Goal: Task Accomplishment & Management: Manage account settings

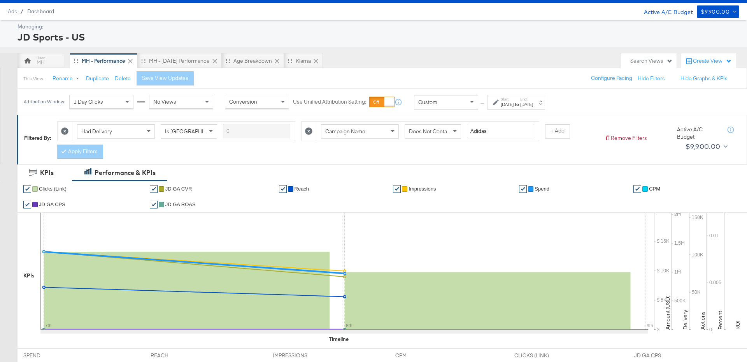
click at [533, 104] on div "[DATE]" at bounding box center [526, 105] width 13 height 6
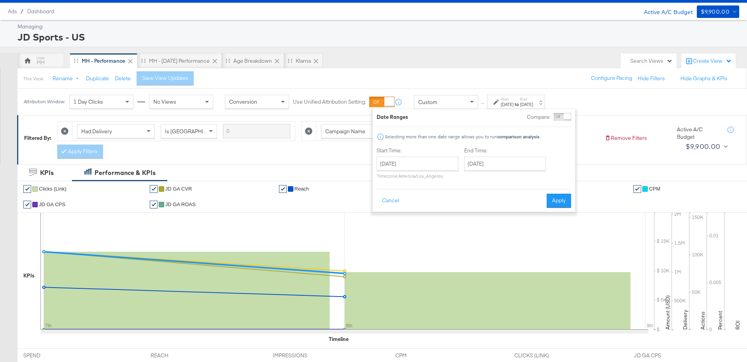
scroll to position [19, 0]
click at [516, 170] on input "[DATE]" at bounding box center [505, 163] width 82 height 14
click at [502, 213] on td "9" at bounding box center [499, 213] width 13 height 11
type input "[DATE]"
click at [553, 200] on button "Apply" at bounding box center [559, 200] width 25 height 14
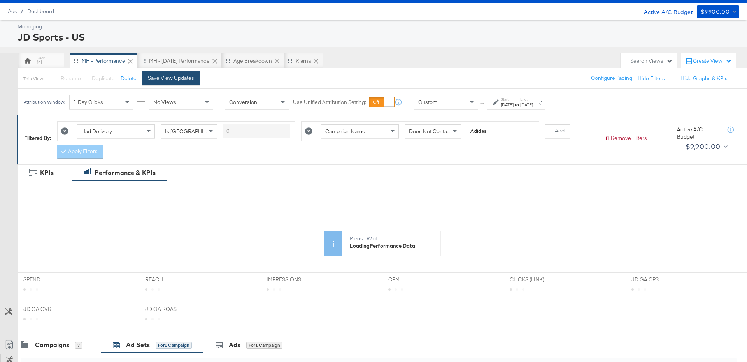
click at [168, 82] on button "Save View Updates" at bounding box center [170, 78] width 57 height 14
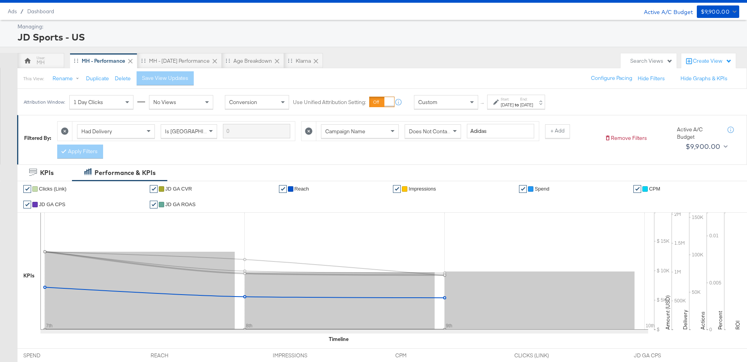
scroll to position [325, 0]
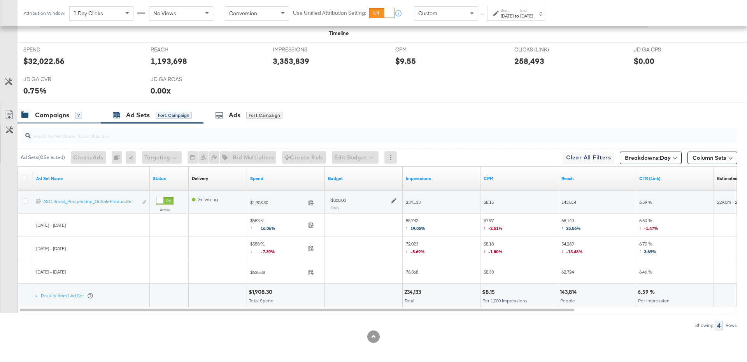
click at [70, 119] on div "Campaigns 7" at bounding box center [60, 115] width 84 height 17
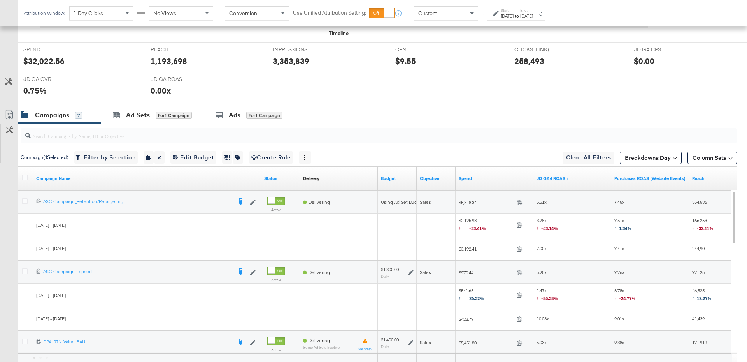
scroll to position [395, 0]
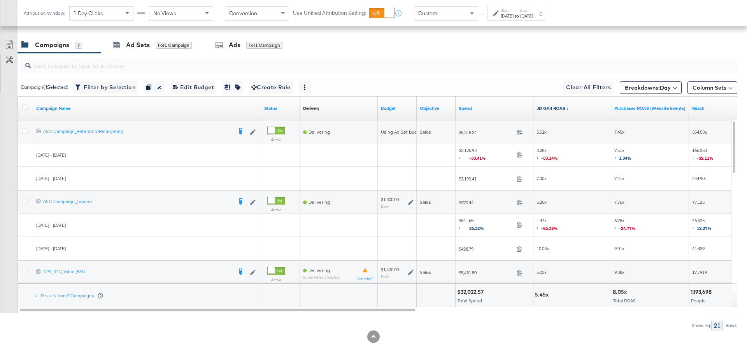
click at [575, 105] on link "JD GA4 ROAS ↓" at bounding box center [573, 108] width 72 height 6
click at [576, 105] on link "JD GA4 ROAS ↑" at bounding box center [573, 108] width 72 height 6
click at [26, 129] on icon at bounding box center [25, 131] width 6 height 6
click at [0, 0] on input "checkbox" at bounding box center [0, 0] width 0 height 0
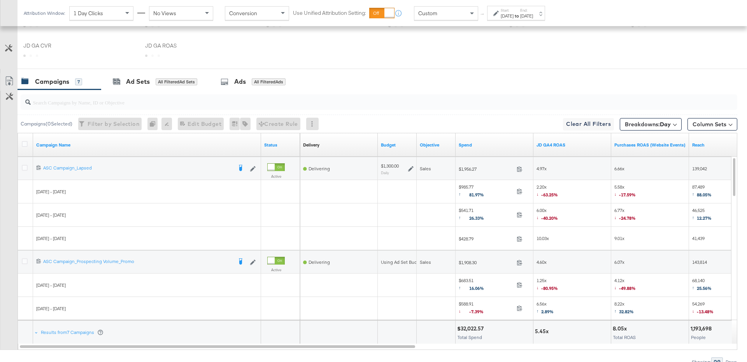
scroll to position [395, 0]
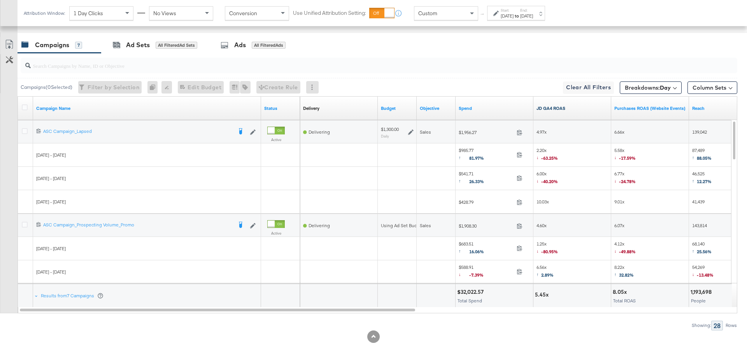
click at [563, 105] on link "JD GA4 ROAS" at bounding box center [573, 108] width 72 height 6
click at [24, 130] on icon at bounding box center [25, 131] width 6 height 6
click at [0, 0] on input "checkbox" at bounding box center [0, 0] width 0 height 0
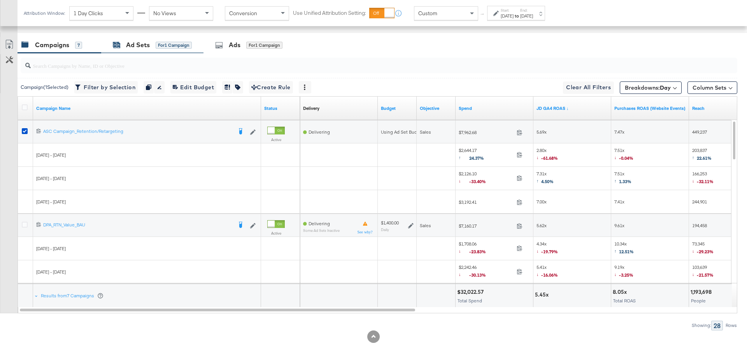
click at [144, 47] on div "Ad Sets" at bounding box center [138, 44] width 24 height 9
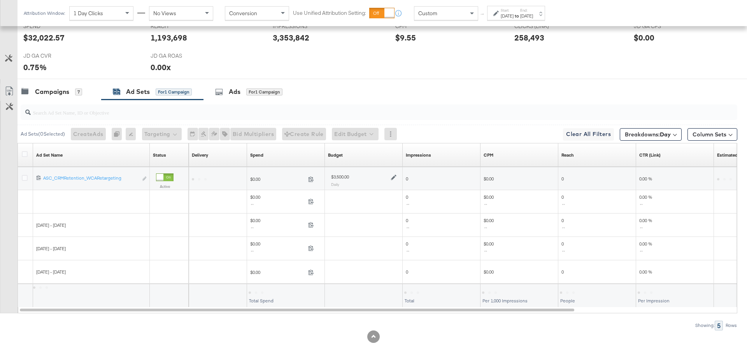
scroll to position [325, 0]
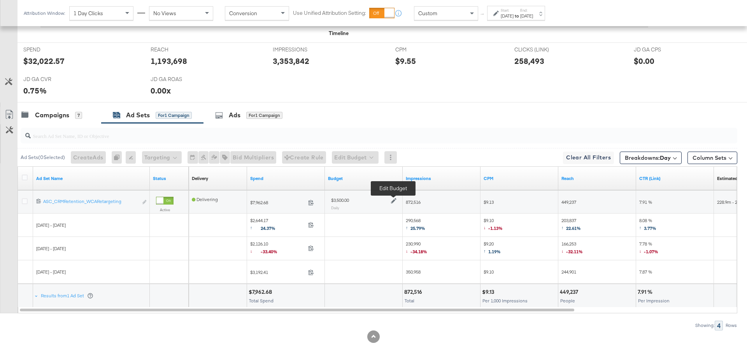
click at [393, 198] on icon at bounding box center [393, 200] width 5 height 5
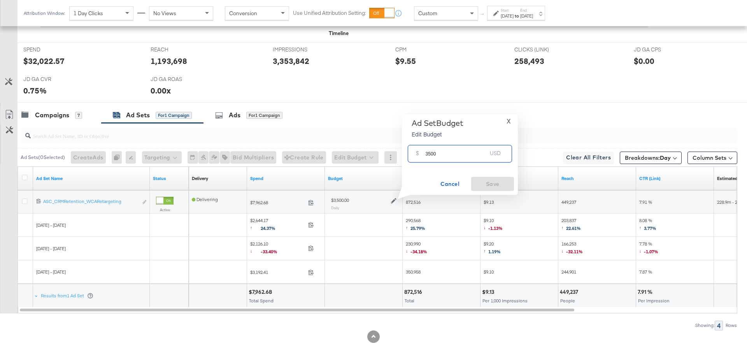
drag, startPoint x: 443, startPoint y: 157, endPoint x: 422, endPoint y: 155, distance: 21.1
click at [422, 155] on div "$ 3500 USD" at bounding box center [460, 154] width 104 height 18
drag, startPoint x: 437, startPoint y: 153, endPoint x: 421, endPoint y: 153, distance: 16.7
click at [421, 153] on div "$ 4500 USD" at bounding box center [460, 154] width 104 height 18
type input "5000"
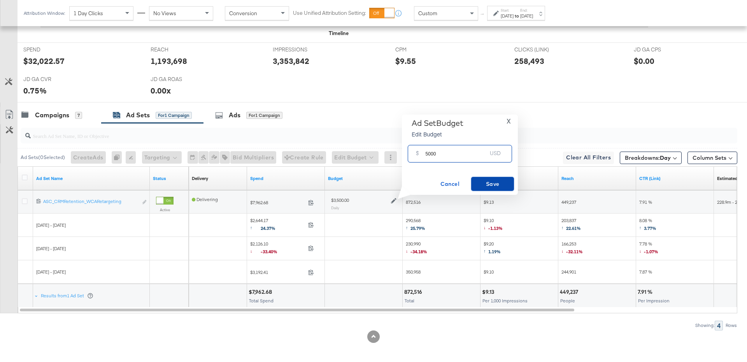
click at [492, 185] on span "Save" at bounding box center [492, 184] width 37 height 10
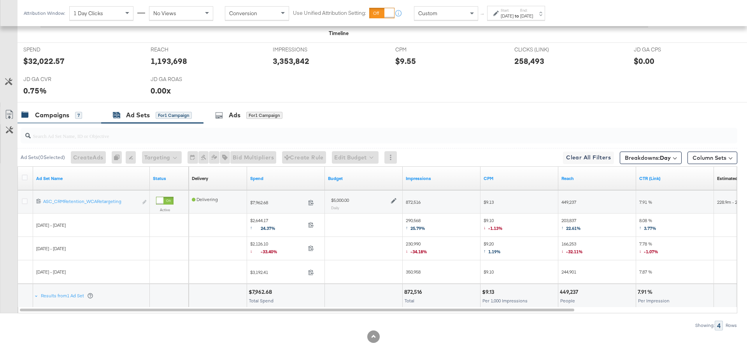
click at [63, 116] on div "Campaigns" at bounding box center [52, 115] width 34 height 9
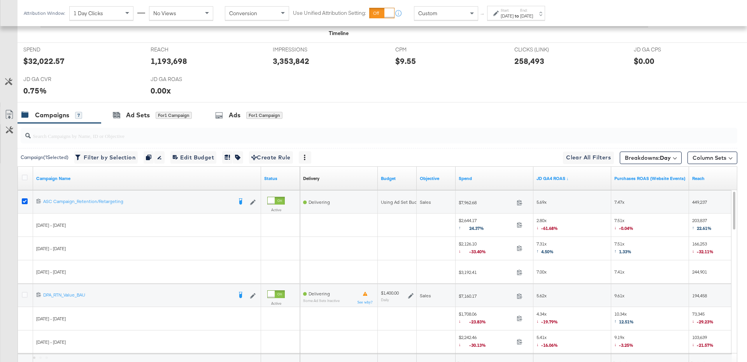
click at [23, 198] on icon at bounding box center [25, 201] width 6 height 6
click at [0, 0] on input "checkbox" at bounding box center [0, 0] width 0 height 0
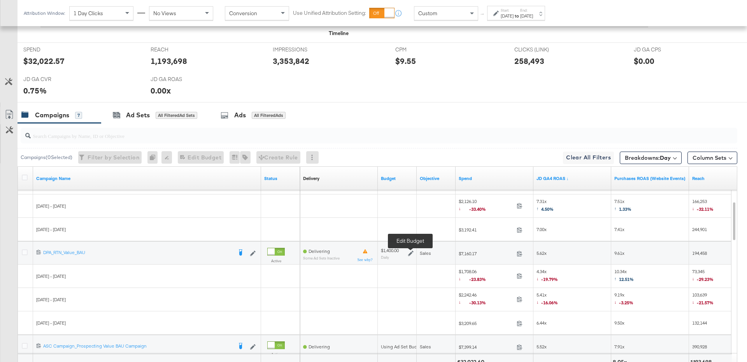
click at [411, 251] on icon at bounding box center [410, 252] width 5 height 5
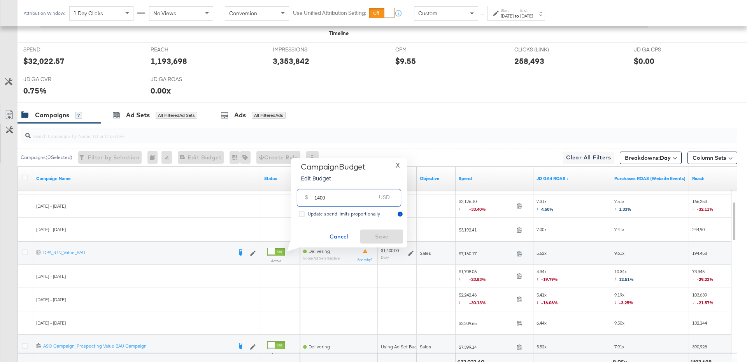
drag, startPoint x: 335, startPoint y: 198, endPoint x: 309, endPoint y: 198, distance: 26.9
click at [309, 198] on div "$ 1400 USD" at bounding box center [349, 198] width 104 height 18
type input "2500"
click at [378, 232] on span "Save" at bounding box center [381, 237] width 37 height 10
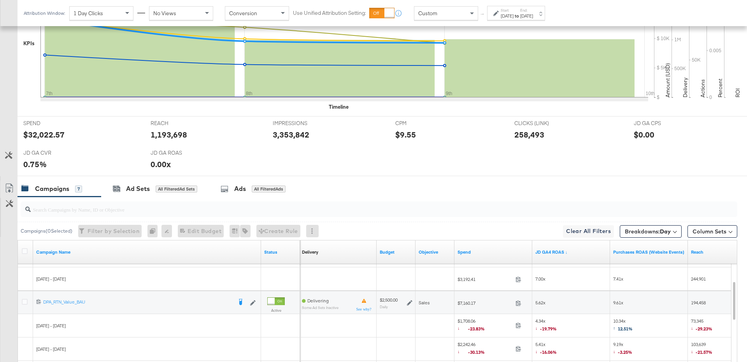
scroll to position [388, 0]
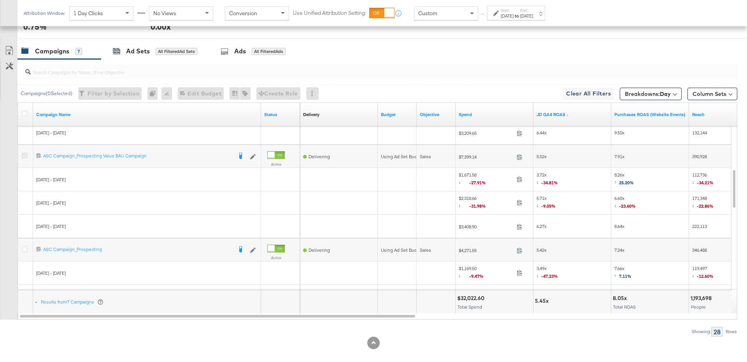
click at [24, 153] on icon at bounding box center [25, 156] width 6 height 6
click at [0, 0] on input "checkbox" at bounding box center [0, 0] width 0 height 0
click at [25, 246] on icon at bounding box center [25, 249] width 6 height 6
click at [0, 0] on input "checkbox" at bounding box center [0, 0] width 0 height 0
click at [165, 51] on div "for 2 Campaigns" at bounding box center [175, 51] width 39 height 7
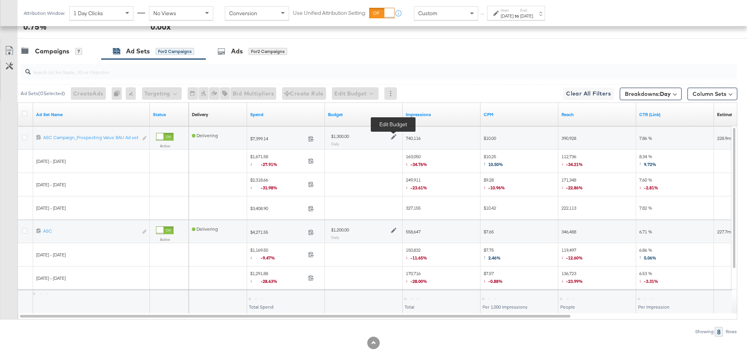
click at [393, 135] on icon at bounding box center [393, 136] width 5 height 5
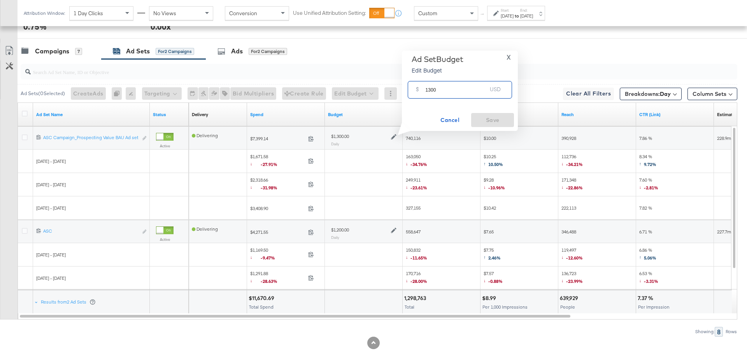
drag, startPoint x: 439, startPoint y: 91, endPoint x: 420, endPoint y: 91, distance: 18.3
click at [420, 91] on div "$ 1300 USD" at bounding box center [460, 90] width 104 height 18
type input "2000"
click at [510, 121] on span "Save" at bounding box center [492, 120] width 37 height 10
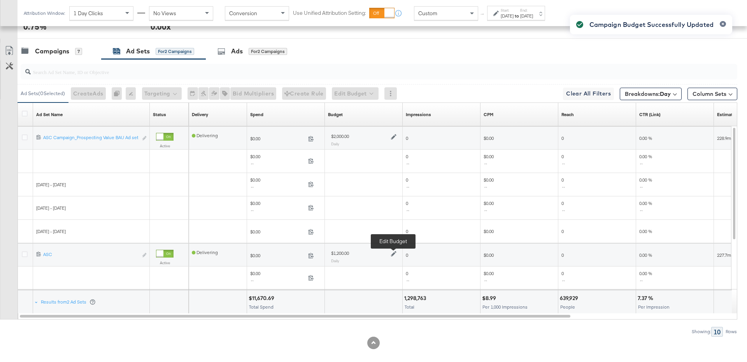
click at [395, 251] on icon at bounding box center [393, 253] width 5 height 5
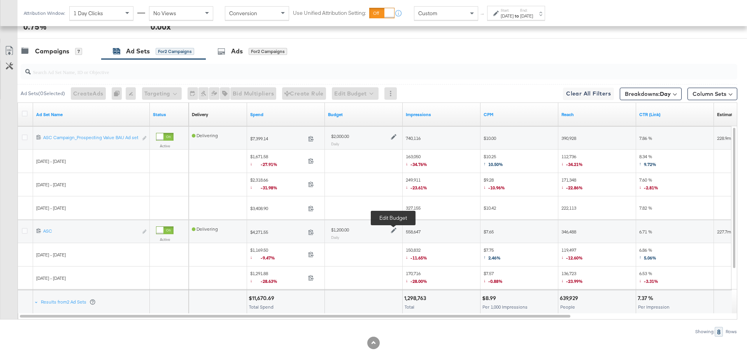
click at [395, 228] on icon at bounding box center [393, 230] width 5 height 5
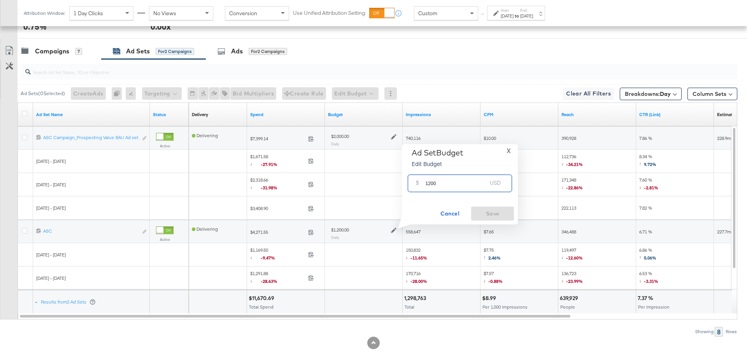
drag, startPoint x: 443, startPoint y: 181, endPoint x: 414, endPoint y: 181, distance: 29.6
click at [413, 181] on div "$ 1200 USD" at bounding box center [460, 183] width 104 height 18
type input "1900"
click at [483, 211] on span "Save" at bounding box center [492, 214] width 37 height 10
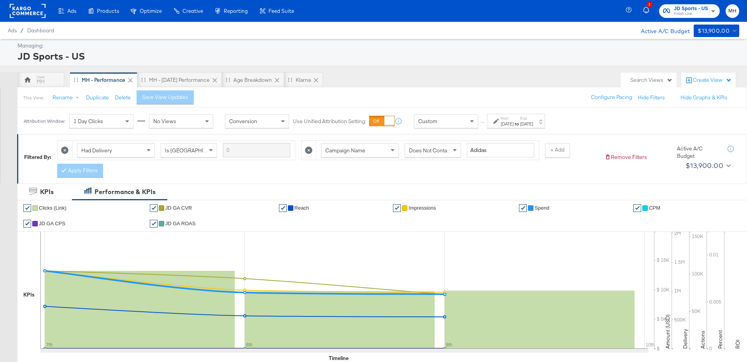
scroll to position [395, 0]
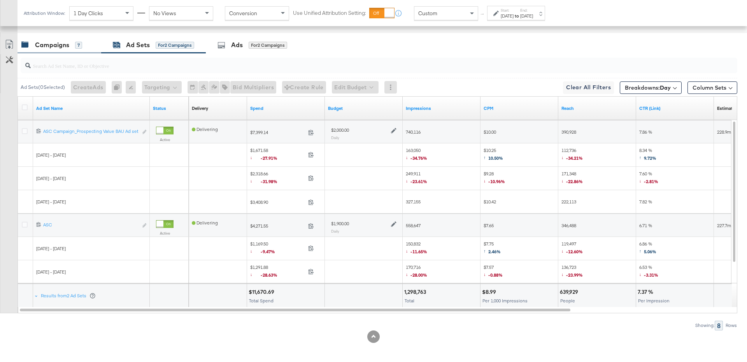
click at [70, 43] on div "Campaigns 7" at bounding box center [51, 44] width 61 height 9
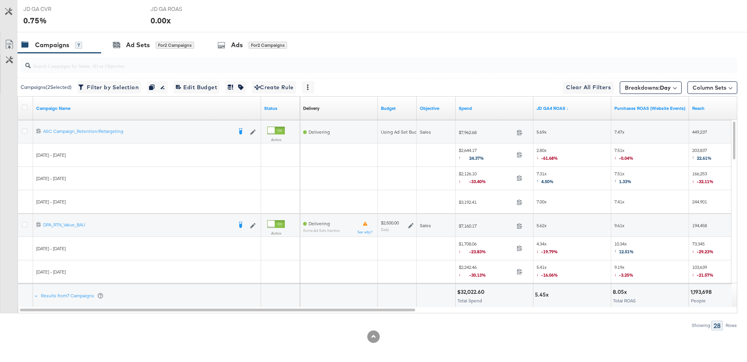
scroll to position [0, 0]
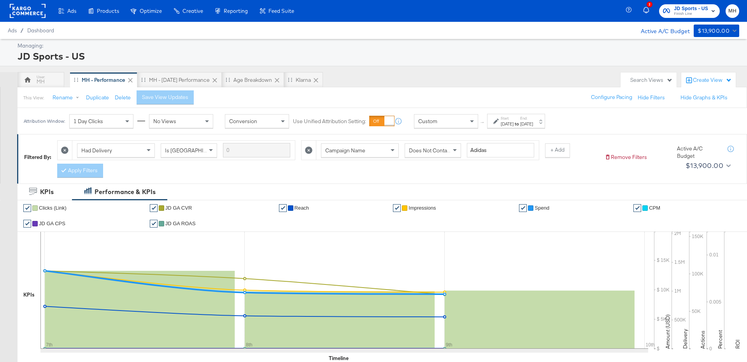
click at [700, 11] on span "Finish Line" at bounding box center [691, 14] width 34 height 6
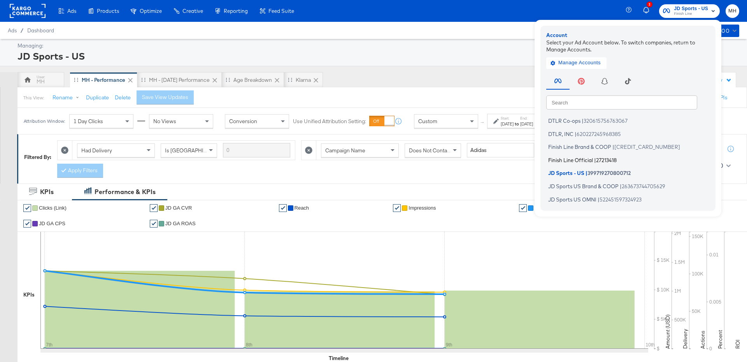
click at [588, 160] on span "Finish Line Official" at bounding box center [570, 159] width 45 height 6
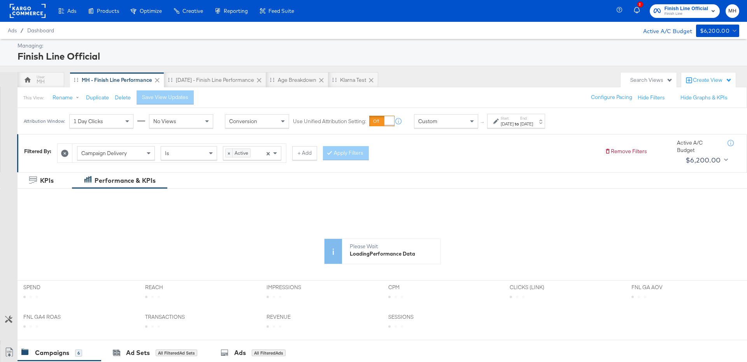
click at [533, 124] on div "[DATE]" at bounding box center [526, 124] width 13 height 6
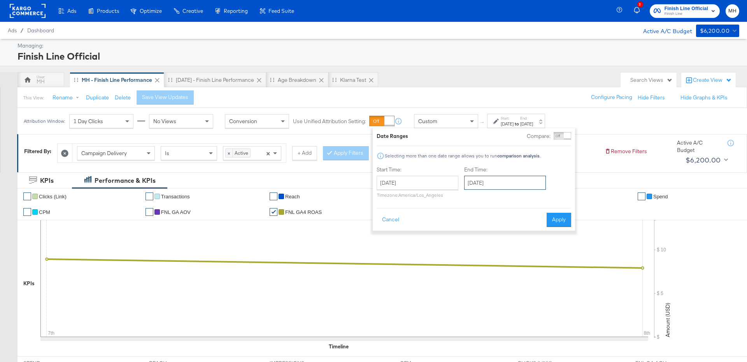
click at [511, 182] on input "[DATE]" at bounding box center [505, 183] width 82 height 14
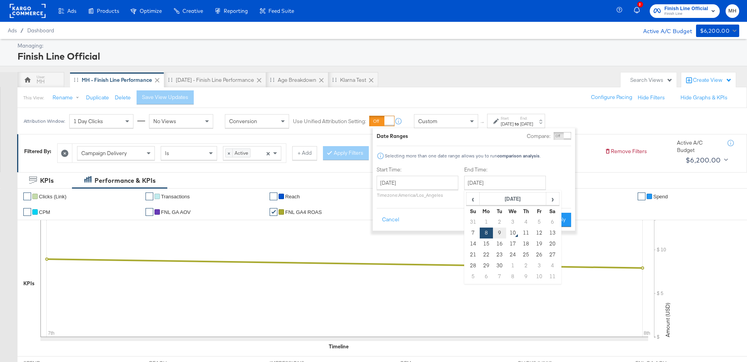
click at [502, 234] on td "9" at bounding box center [499, 232] width 13 height 11
type input "[DATE]"
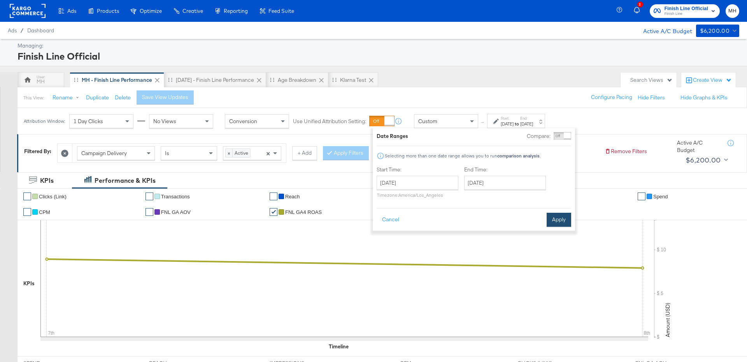
click at [556, 224] on button "Apply" at bounding box center [559, 219] width 25 height 14
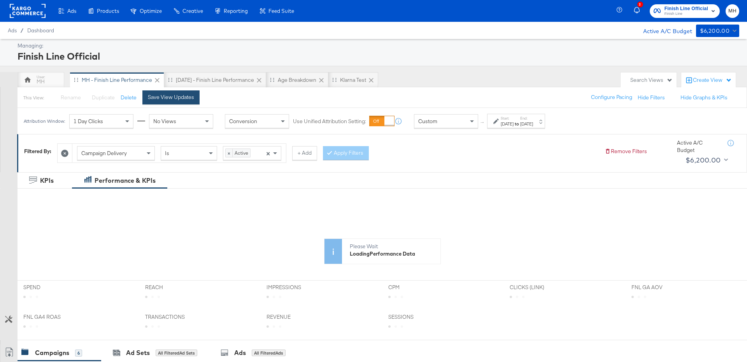
click at [185, 102] on button "Save View Updates" at bounding box center [170, 97] width 57 height 14
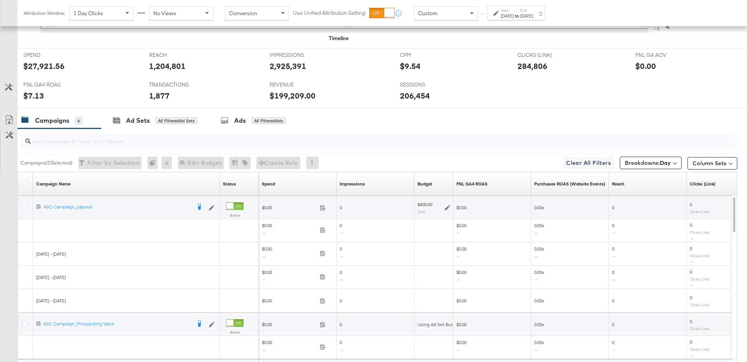
scroll to position [384, 0]
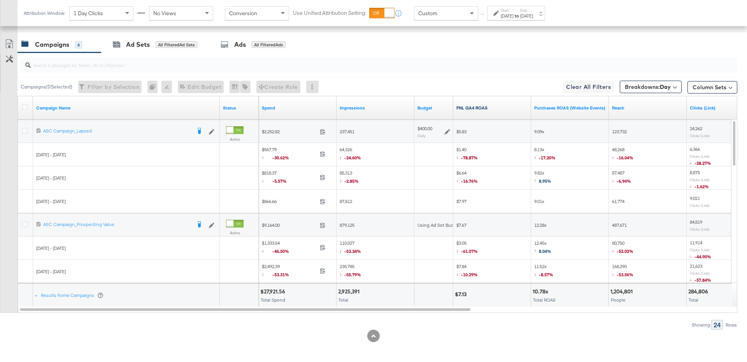
click at [496, 106] on link "FNL GA4 ROAS" at bounding box center [492, 108] width 72 height 6
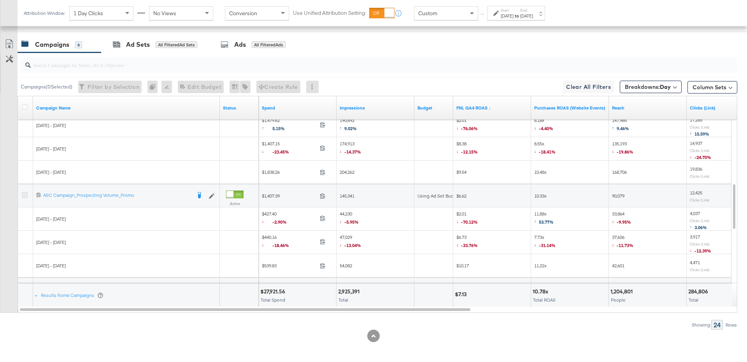
click at [25, 192] on icon at bounding box center [25, 195] width 6 height 6
click at [0, 0] on input "checkbox" at bounding box center [0, 0] width 0 height 0
click at [166, 47] on div "Ad Sets for 1 Campaign" at bounding box center [152, 44] width 79 height 9
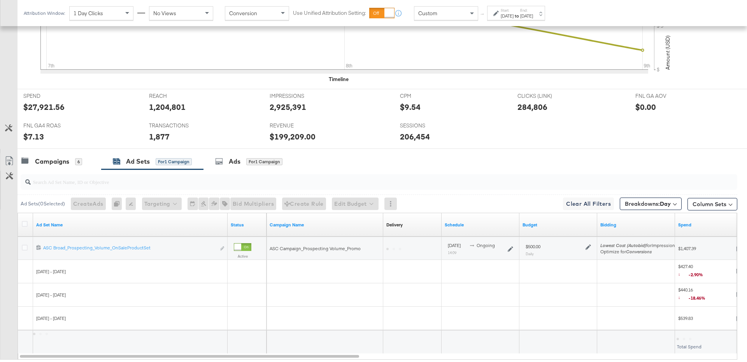
scroll to position [314, 0]
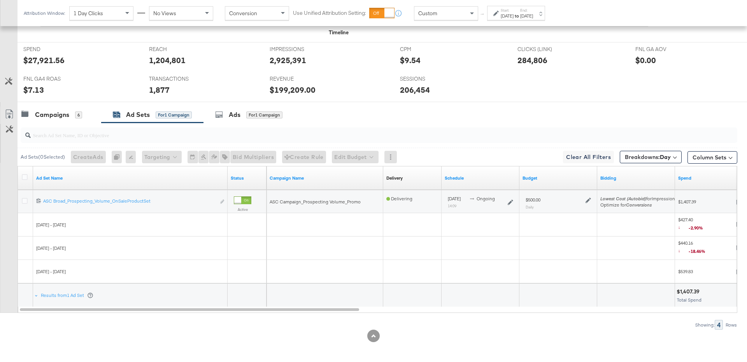
click at [589, 200] on icon at bounding box center [588, 199] width 5 height 5
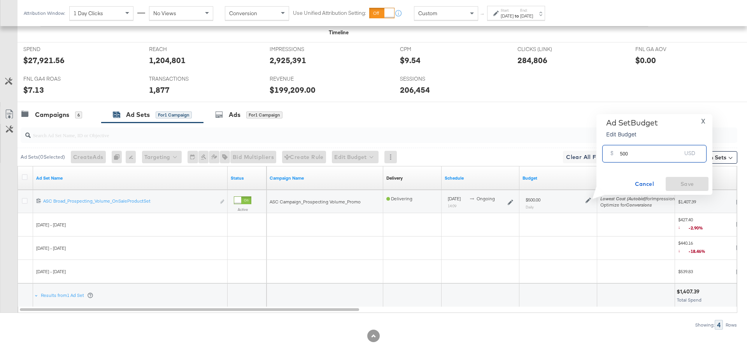
drag, startPoint x: 629, startPoint y: 155, endPoint x: 618, endPoint y: 155, distance: 11.7
click at [618, 155] on div "$ 500 USD" at bounding box center [654, 154] width 104 height 18
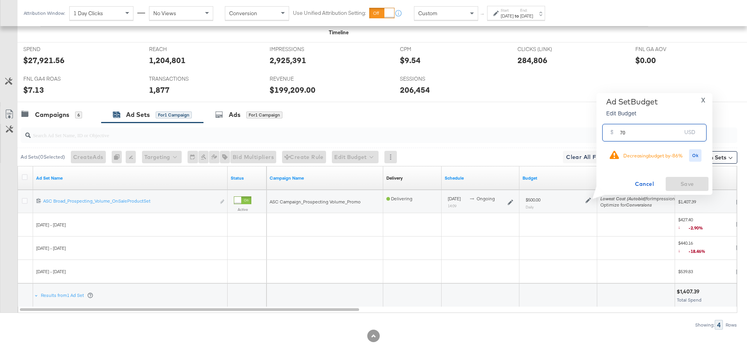
type input "7"
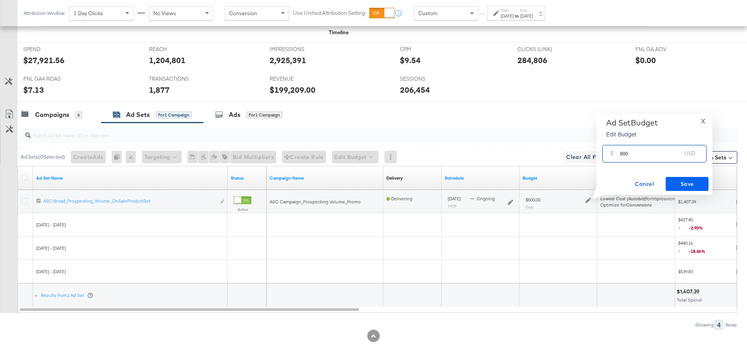
type input "800"
click at [697, 184] on span "Save" at bounding box center [687, 184] width 37 height 10
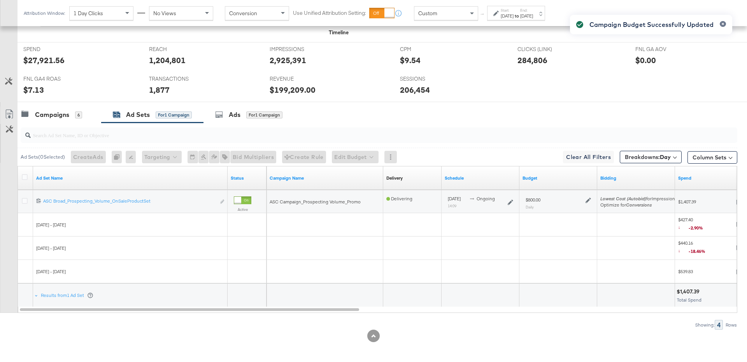
click at [57, 104] on div at bounding box center [373, 105] width 747 height 6
click at [58, 110] on div "Campaigns" at bounding box center [52, 114] width 34 height 9
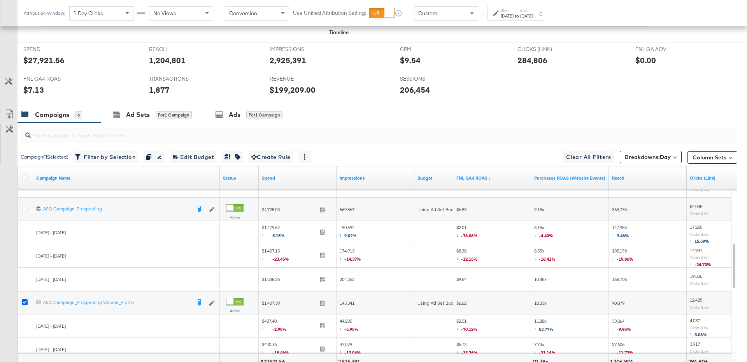
click at [23, 299] on icon at bounding box center [25, 302] width 6 height 6
click at [0, 0] on input "checkbox" at bounding box center [0, 0] width 0 height 0
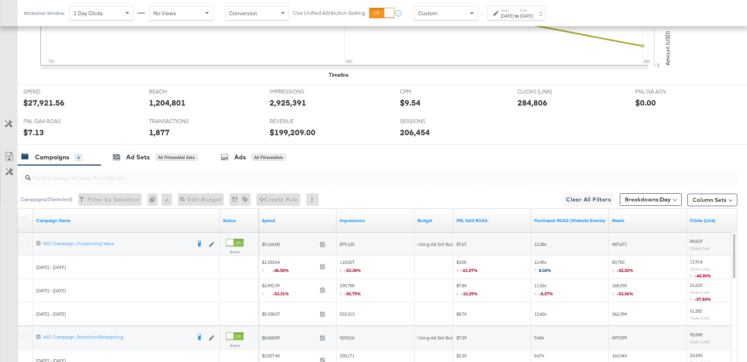
scroll to position [267, 0]
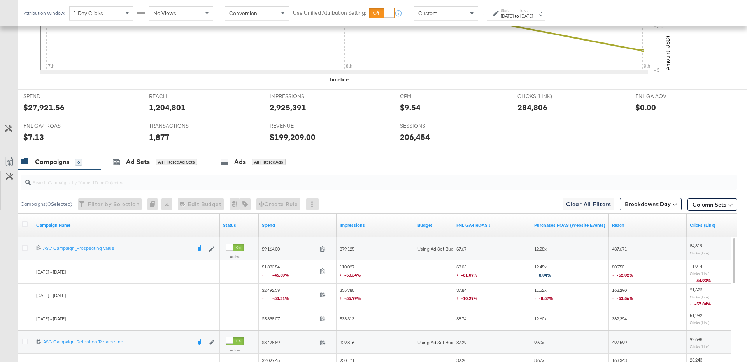
click at [28, 245] on div at bounding box center [26, 249] width 8 height 8
click at [27, 245] on icon at bounding box center [25, 248] width 6 height 6
click at [0, 0] on input "checkbox" at bounding box center [0, 0] width 0 height 0
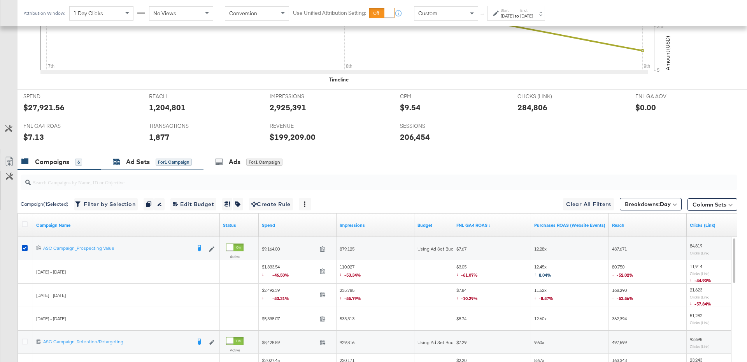
click at [129, 161] on div "Ad Sets" at bounding box center [138, 161] width 24 height 9
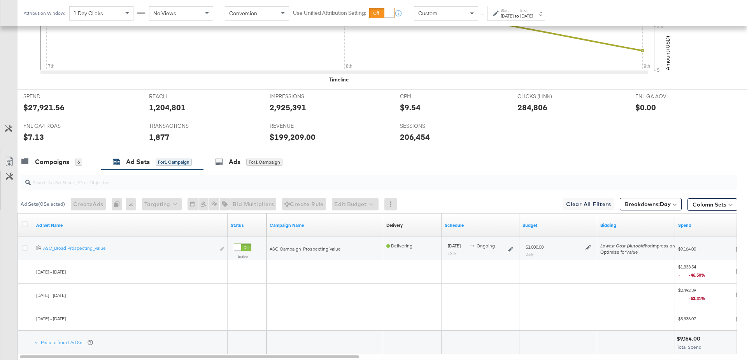
click at [588, 249] on div "$1,000.00 Daily" at bounding box center [558, 249] width 65 height 13
click at [590, 244] on icon at bounding box center [588, 246] width 5 height 5
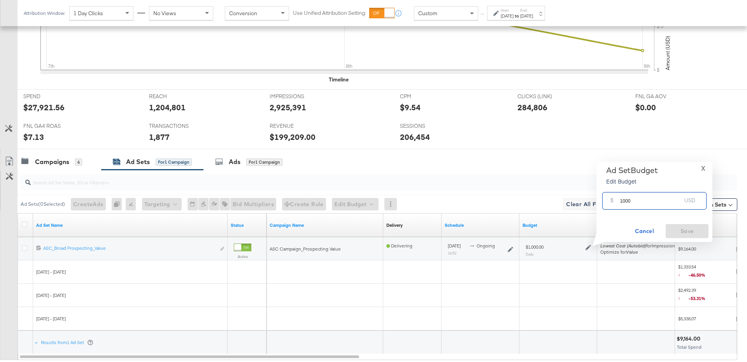
drag, startPoint x: 633, startPoint y: 201, endPoint x: 617, endPoint y: 201, distance: 15.6
click at [617, 201] on div "$ 1000 USD" at bounding box center [654, 201] width 104 height 18
type input "1700"
click at [686, 228] on span "Save" at bounding box center [687, 231] width 37 height 10
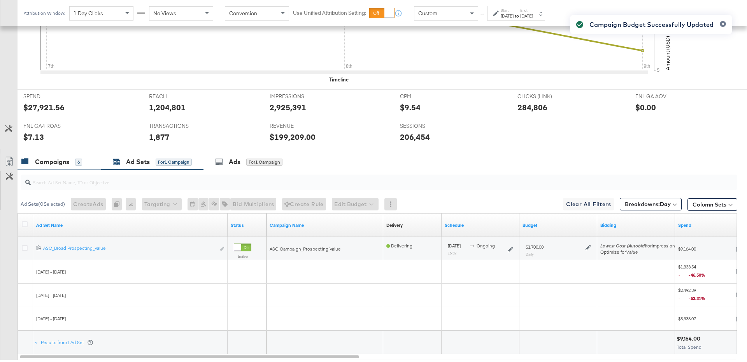
click at [60, 167] on div "Campaigns 6" at bounding box center [60, 161] width 84 height 17
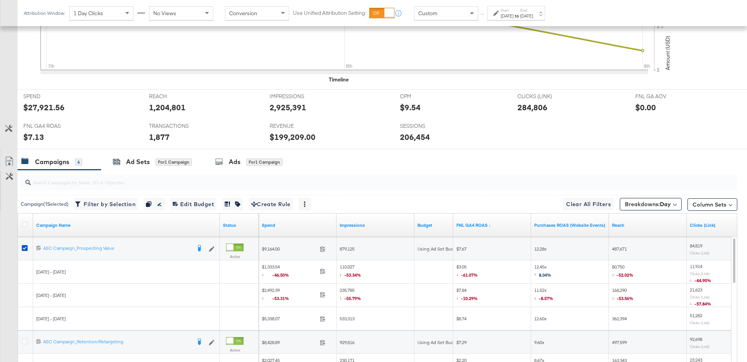
scroll to position [339, 0]
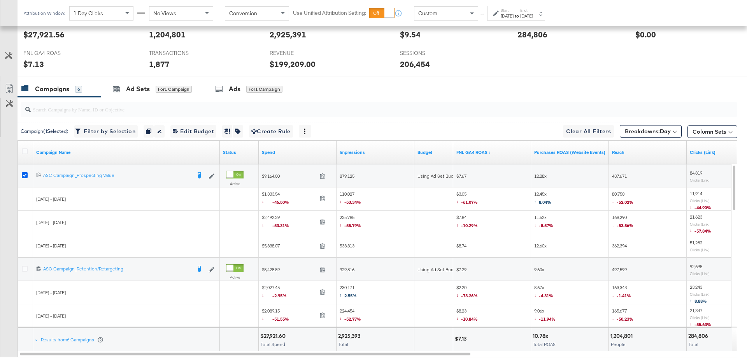
click at [24, 173] on icon at bounding box center [25, 175] width 6 height 6
click at [0, 0] on input "checkbox" at bounding box center [0, 0] width 0 height 0
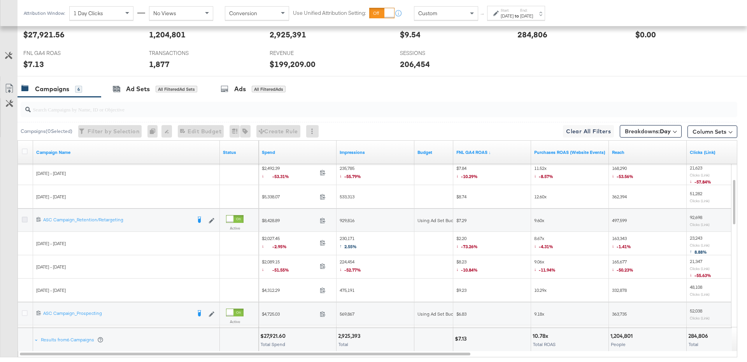
click at [25, 218] on icon at bounding box center [25, 219] width 6 height 6
click at [0, 0] on input "checkbox" at bounding box center [0, 0] width 0 height 0
click at [150, 77] on div at bounding box center [373, 79] width 747 height 6
click at [150, 89] on div "Ad Sets for 1 Campaign" at bounding box center [152, 88] width 79 height 9
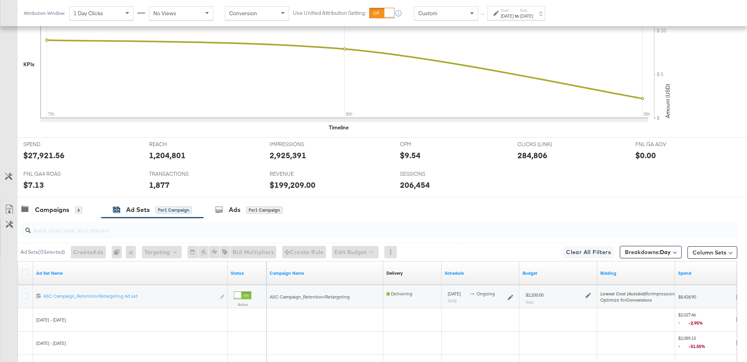
scroll to position [314, 0]
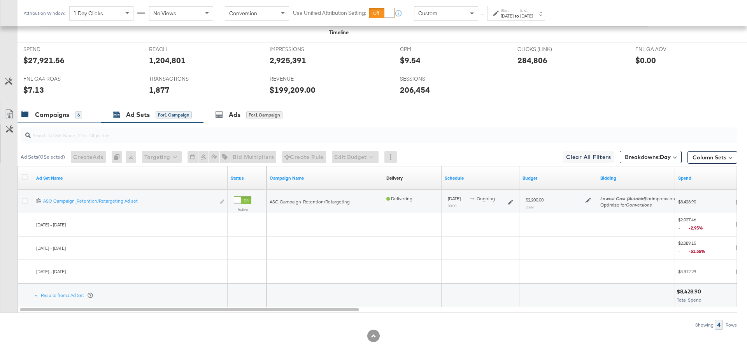
click at [75, 112] on div "6" at bounding box center [78, 114] width 7 height 7
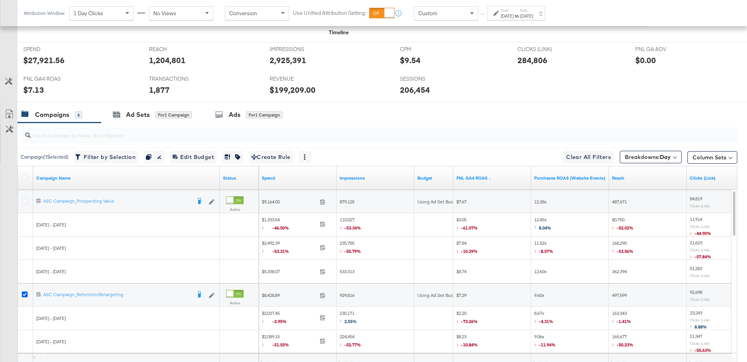
click at [23, 293] on icon at bounding box center [25, 294] width 6 height 6
click at [0, 0] on input "checkbox" at bounding box center [0, 0] width 0 height 0
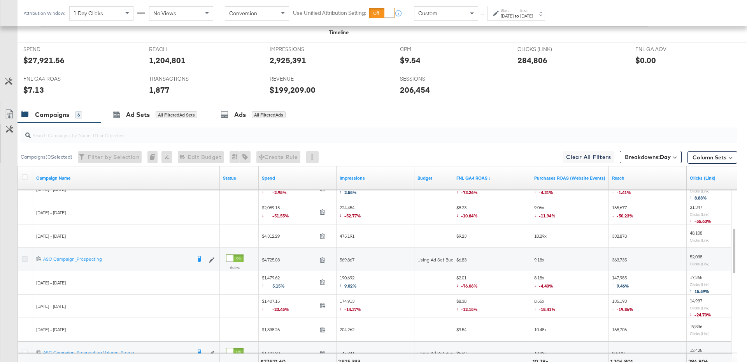
click at [26, 258] on icon at bounding box center [25, 259] width 6 height 6
click at [0, 0] on input "checkbox" at bounding box center [0, 0] width 0 height 0
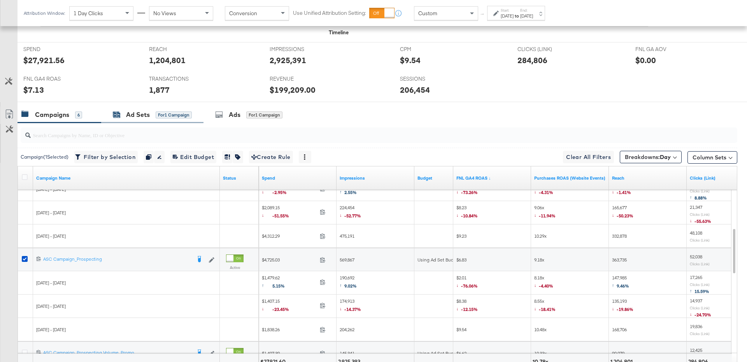
click at [167, 111] on div "for 1 Campaign" at bounding box center [174, 114] width 36 height 7
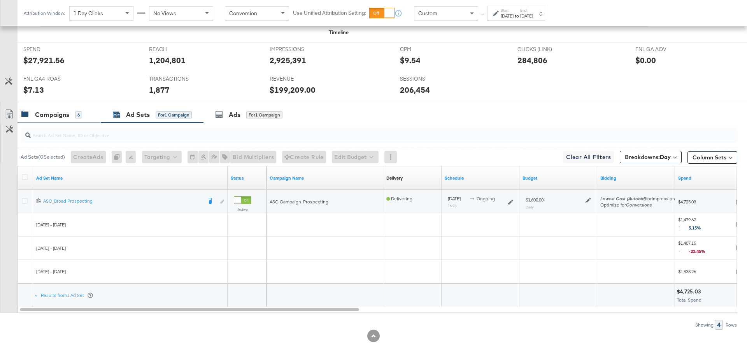
click at [63, 118] on div "Campaigns 6" at bounding box center [60, 114] width 84 height 17
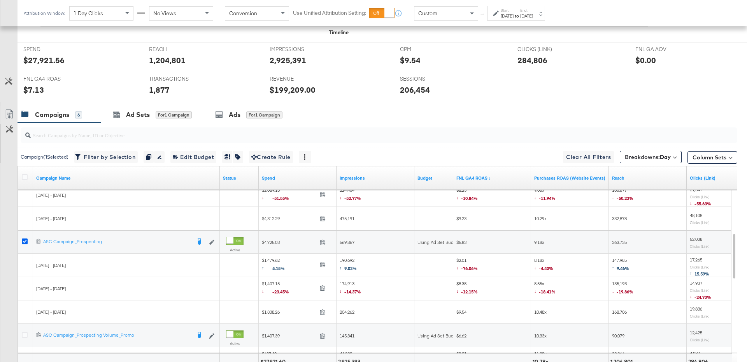
click at [25, 239] on icon at bounding box center [25, 241] width 6 height 6
click at [0, 0] on input "checkbox" at bounding box center [0, 0] width 0 height 0
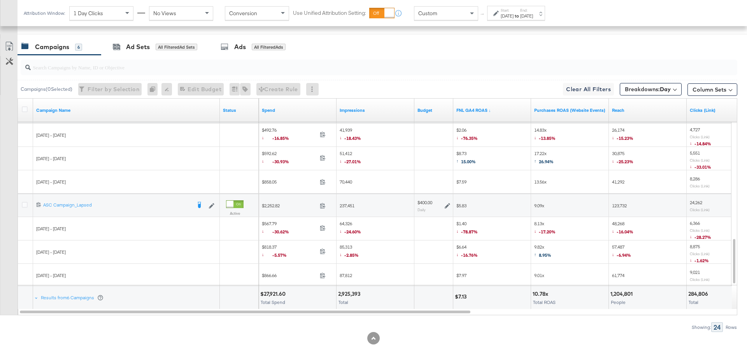
scroll to position [381, 0]
